Goal: Task Accomplishment & Management: Manage account settings

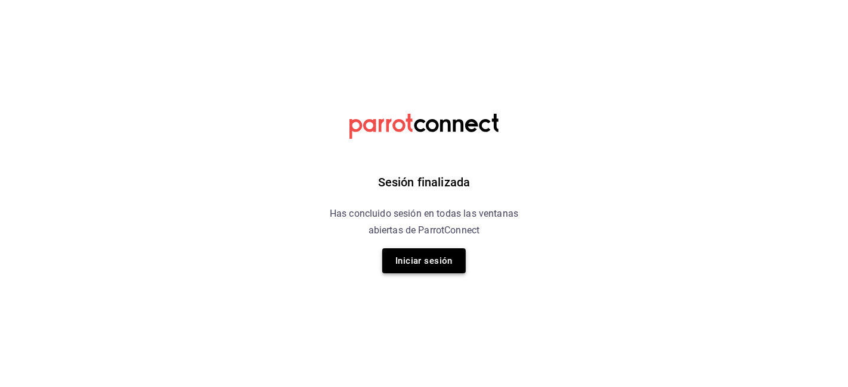
click at [434, 259] on button "Iniciar sesión" at bounding box center [423, 261] width 83 height 25
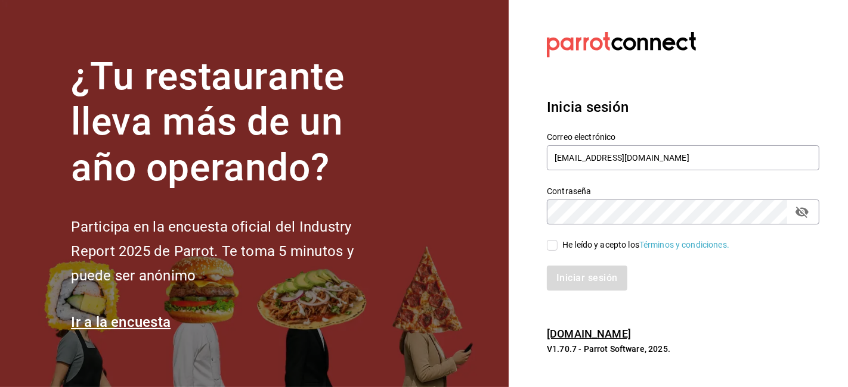
click at [553, 244] on input "He leído y acepto los Términos y condiciones." at bounding box center [552, 245] width 11 height 11
checkbox input "true"
click at [592, 287] on button "Iniciar sesión" at bounding box center [587, 278] width 81 height 25
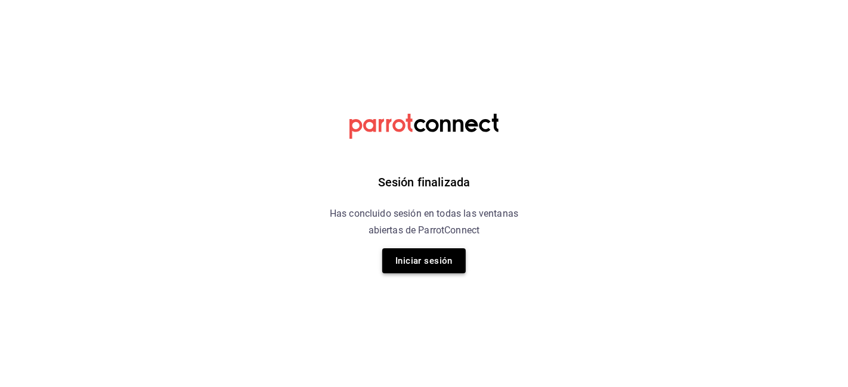
click at [422, 250] on button "Iniciar sesión" at bounding box center [423, 261] width 83 height 25
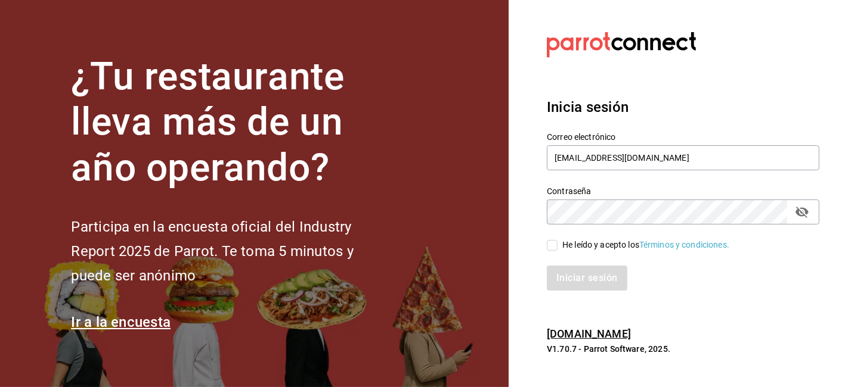
click at [554, 240] on input "He leído y acepto los Términos y condiciones." at bounding box center [552, 245] width 11 height 11
checkbox input "true"
click at [588, 283] on button "Iniciar sesión" at bounding box center [587, 278] width 81 height 25
